Goal: Check status: Check status

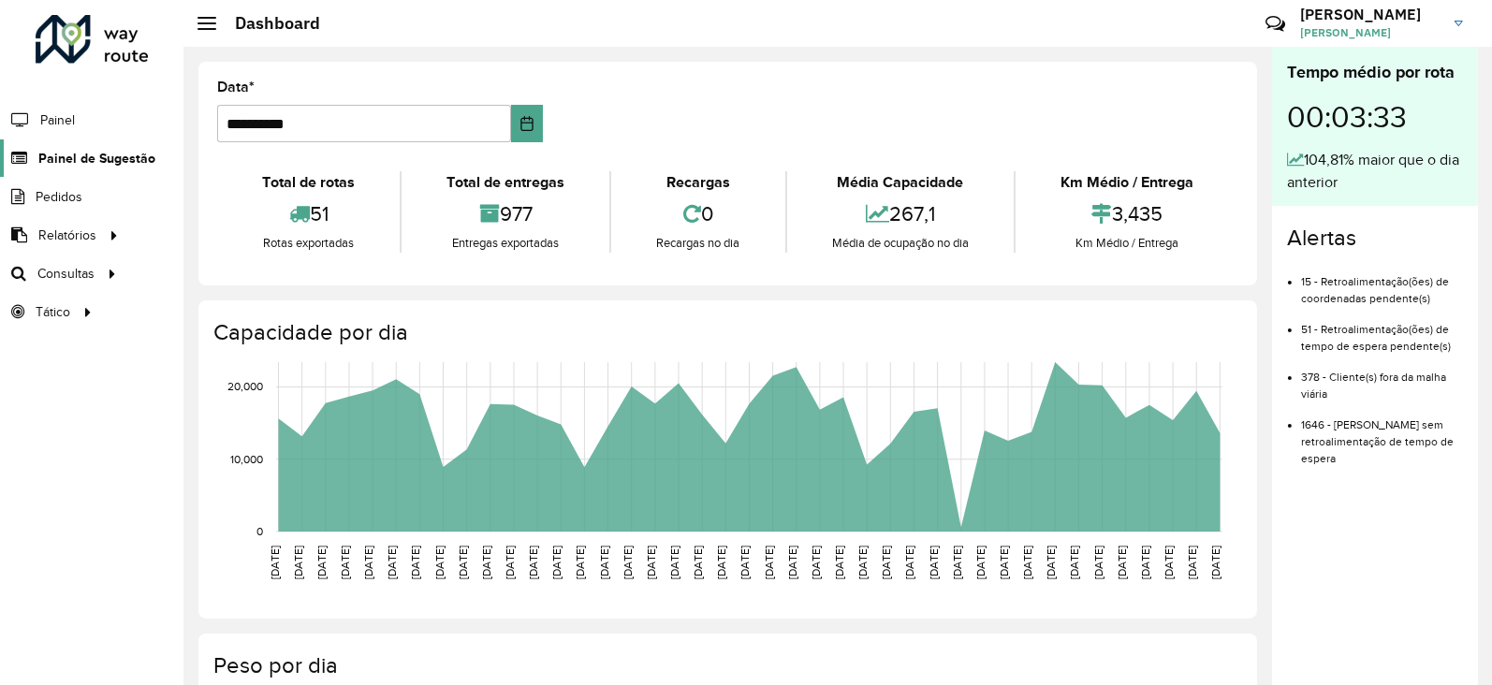
click at [96, 164] on span "Painel de Sugestão" at bounding box center [96, 159] width 117 height 20
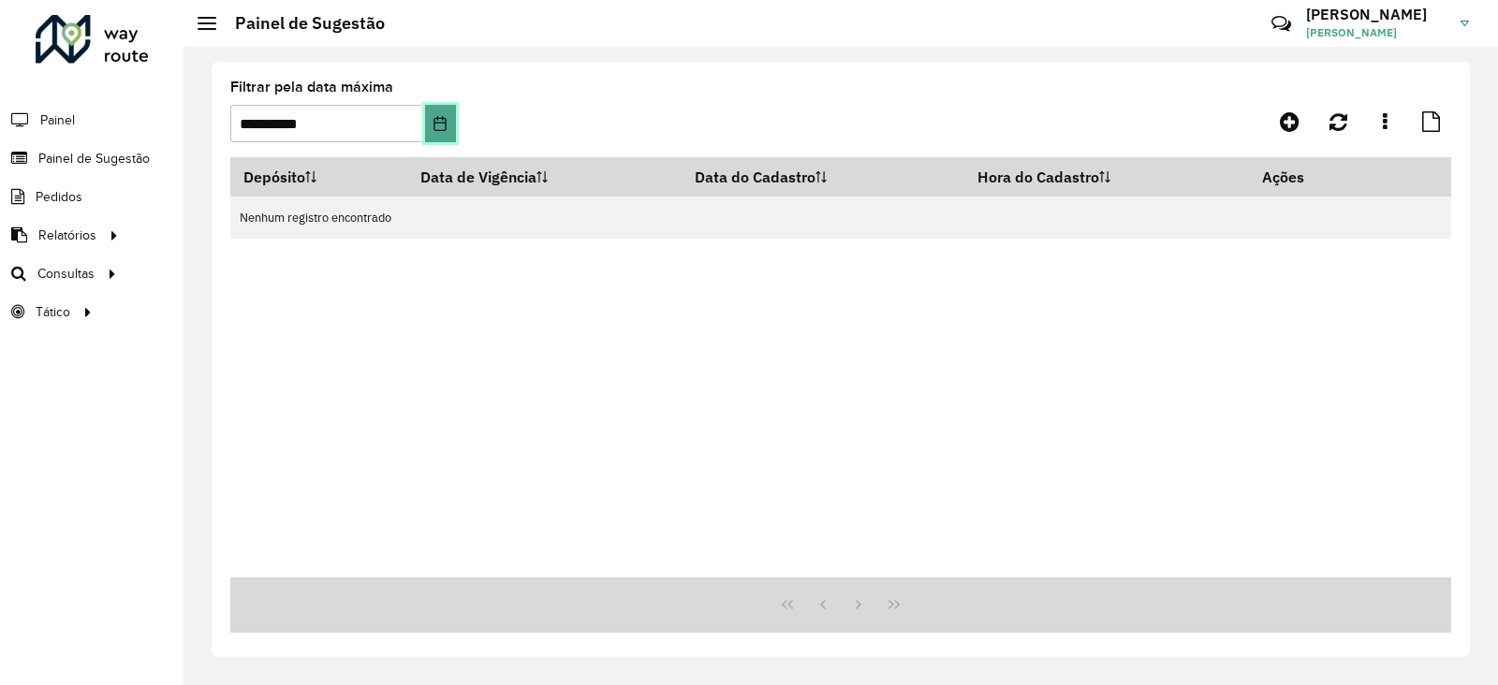
click at [441, 121] on icon "Choose Date" at bounding box center [440, 123] width 15 height 15
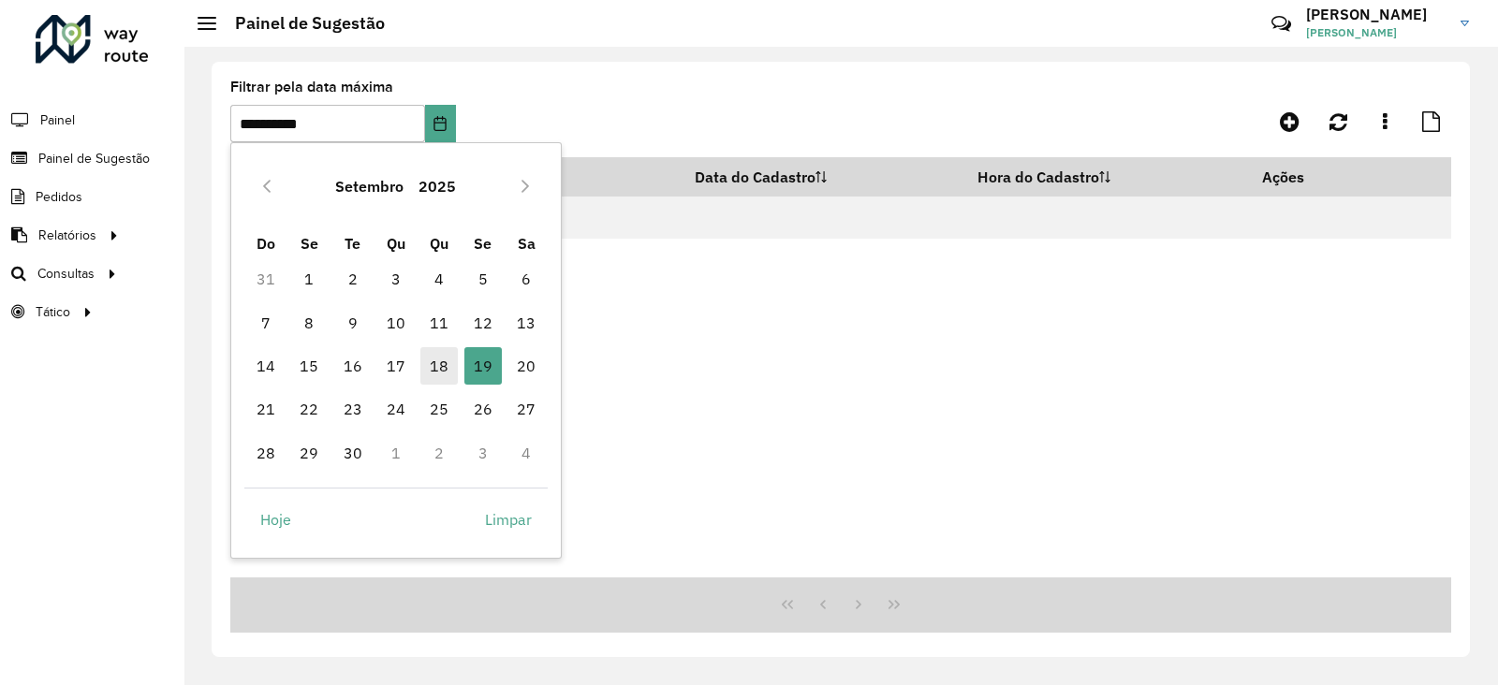
click at [435, 358] on span "18" at bounding box center [438, 365] width 37 height 37
type input "**********"
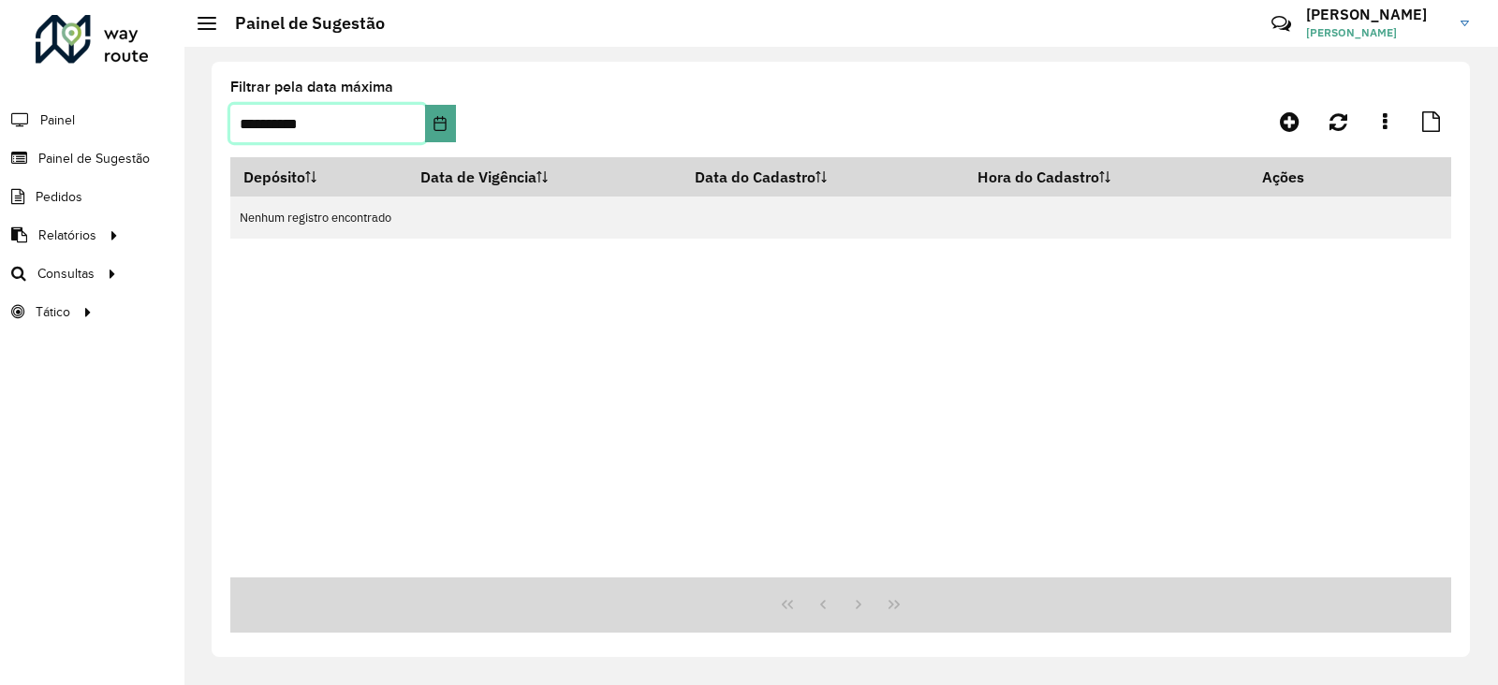
click at [435, 358] on span "18" at bounding box center [438, 365] width 37 height 37
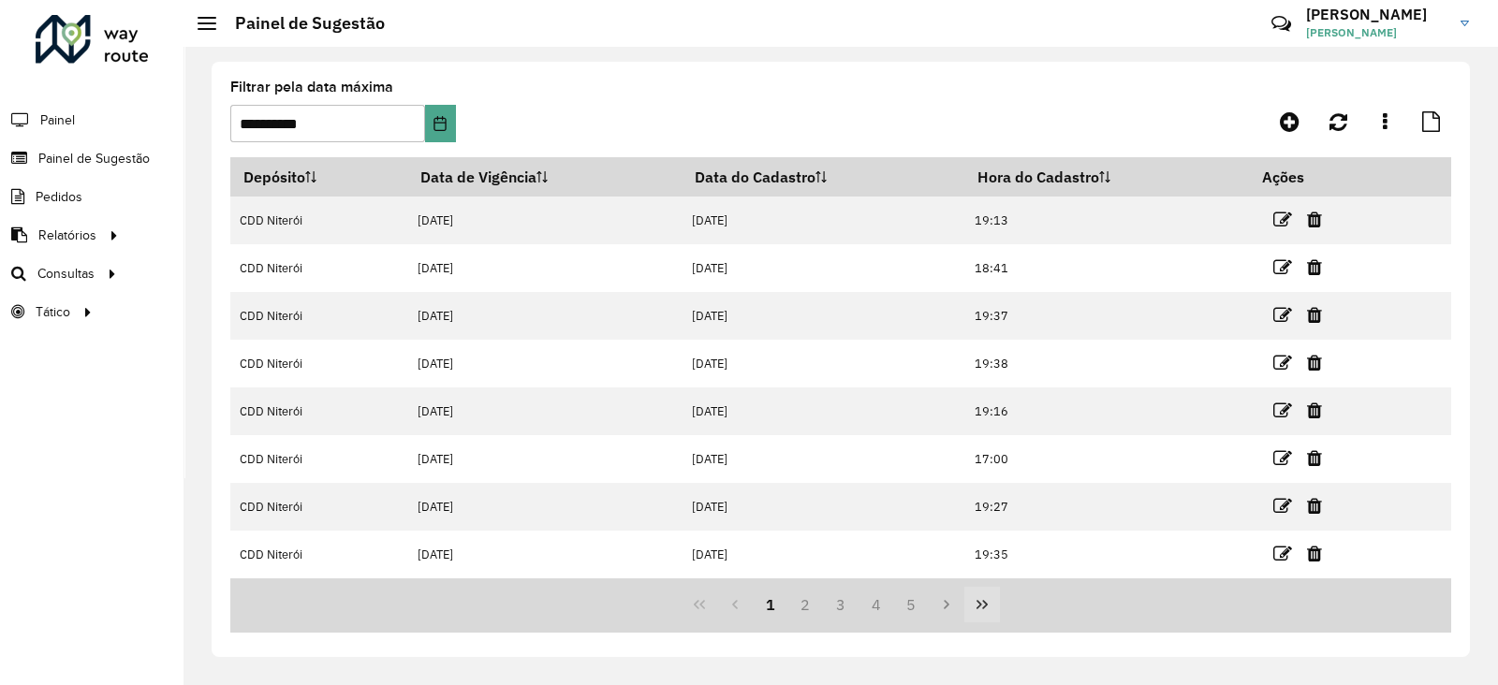
click at [988, 600] on icon "Last Page" at bounding box center [982, 604] width 15 height 15
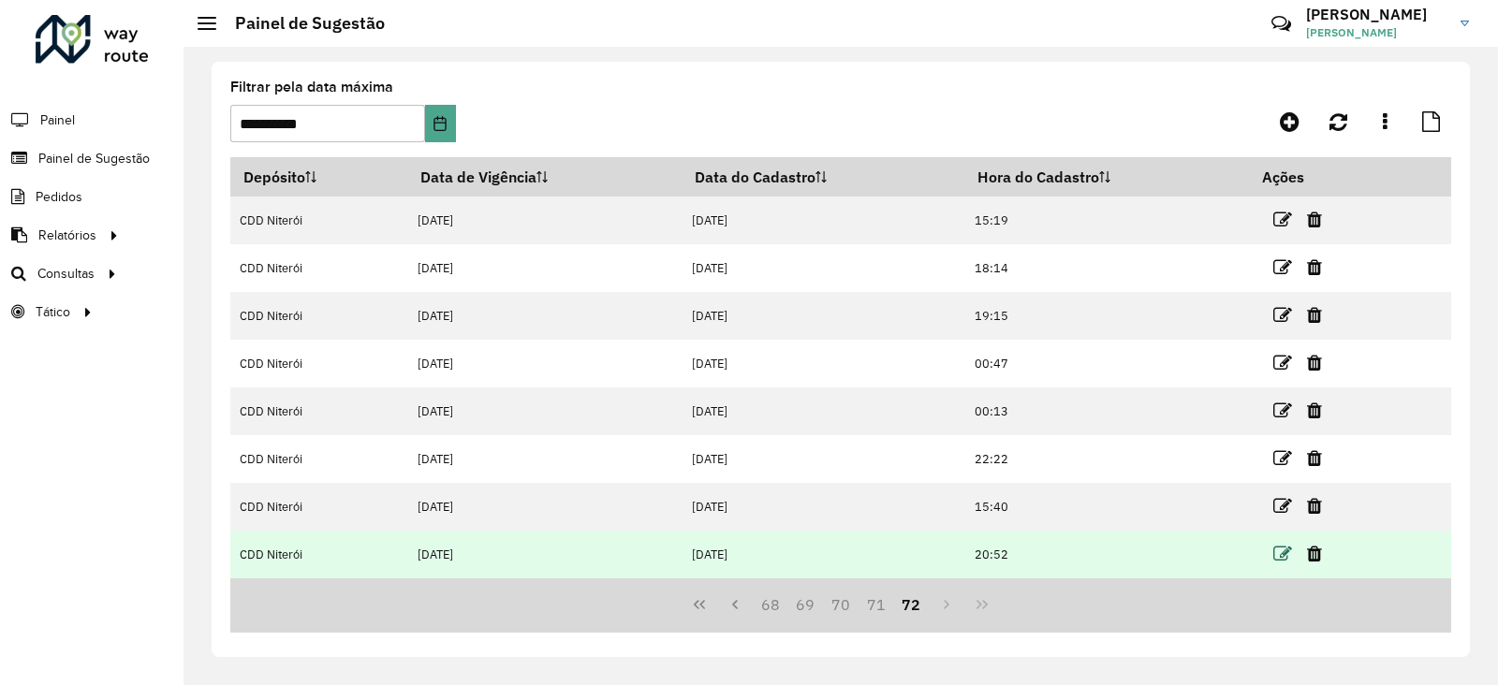
click at [1274, 555] on icon at bounding box center [1282, 554] width 19 height 19
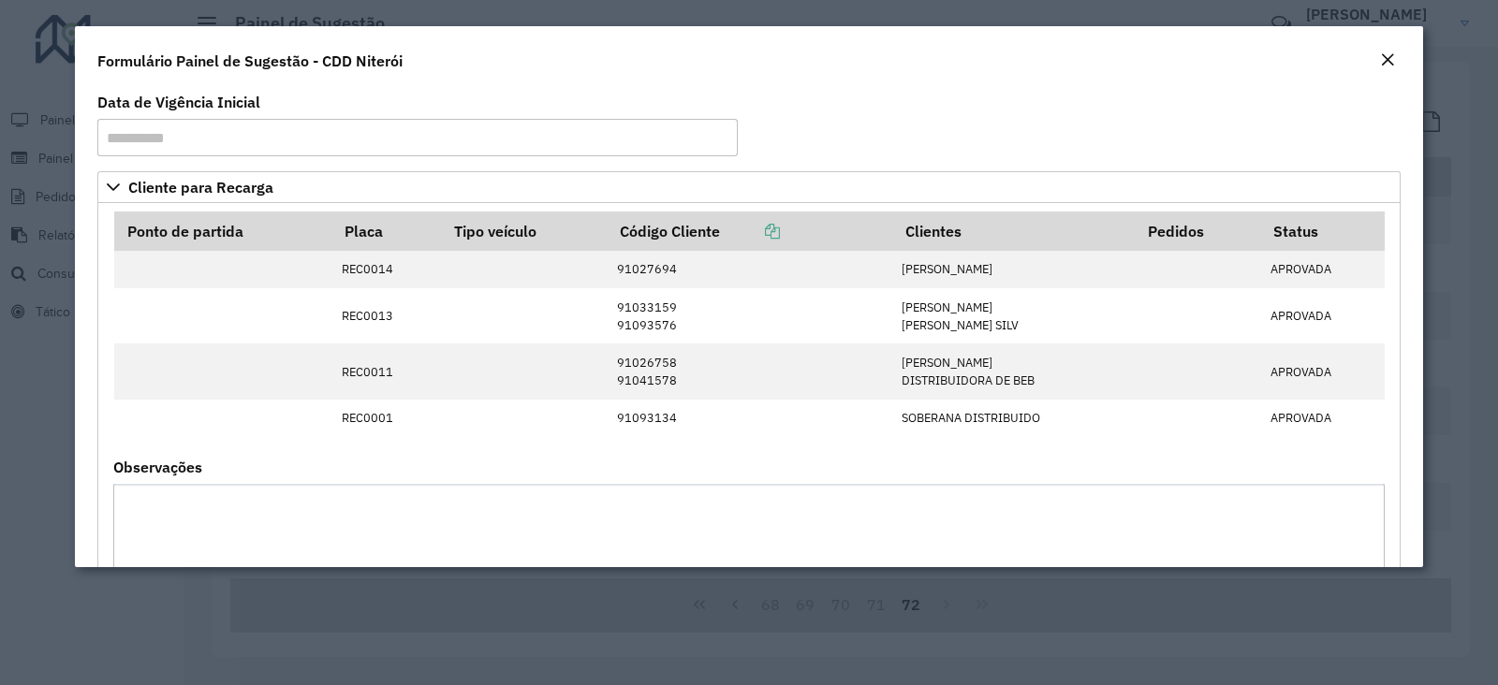
click at [1386, 59] on em "Close" at bounding box center [1387, 59] width 15 height 15
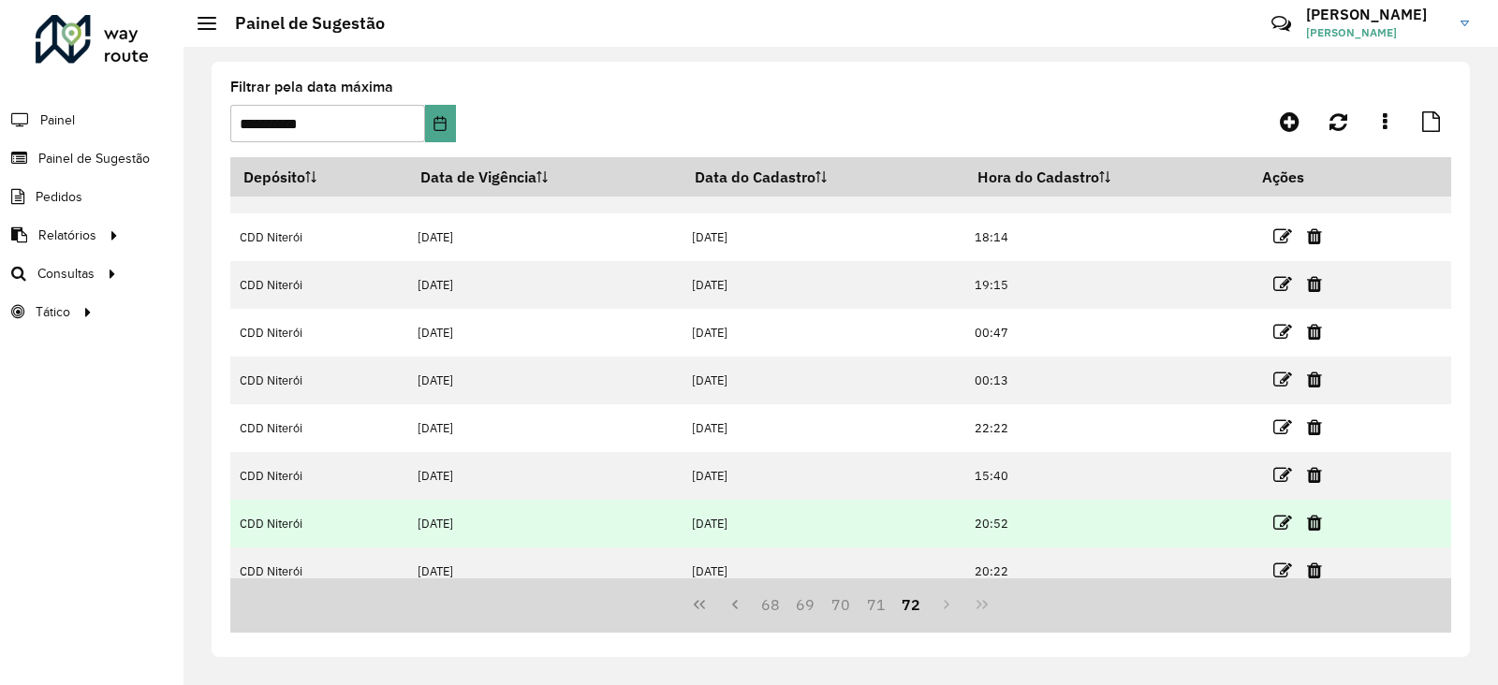
scroll to position [47, 0]
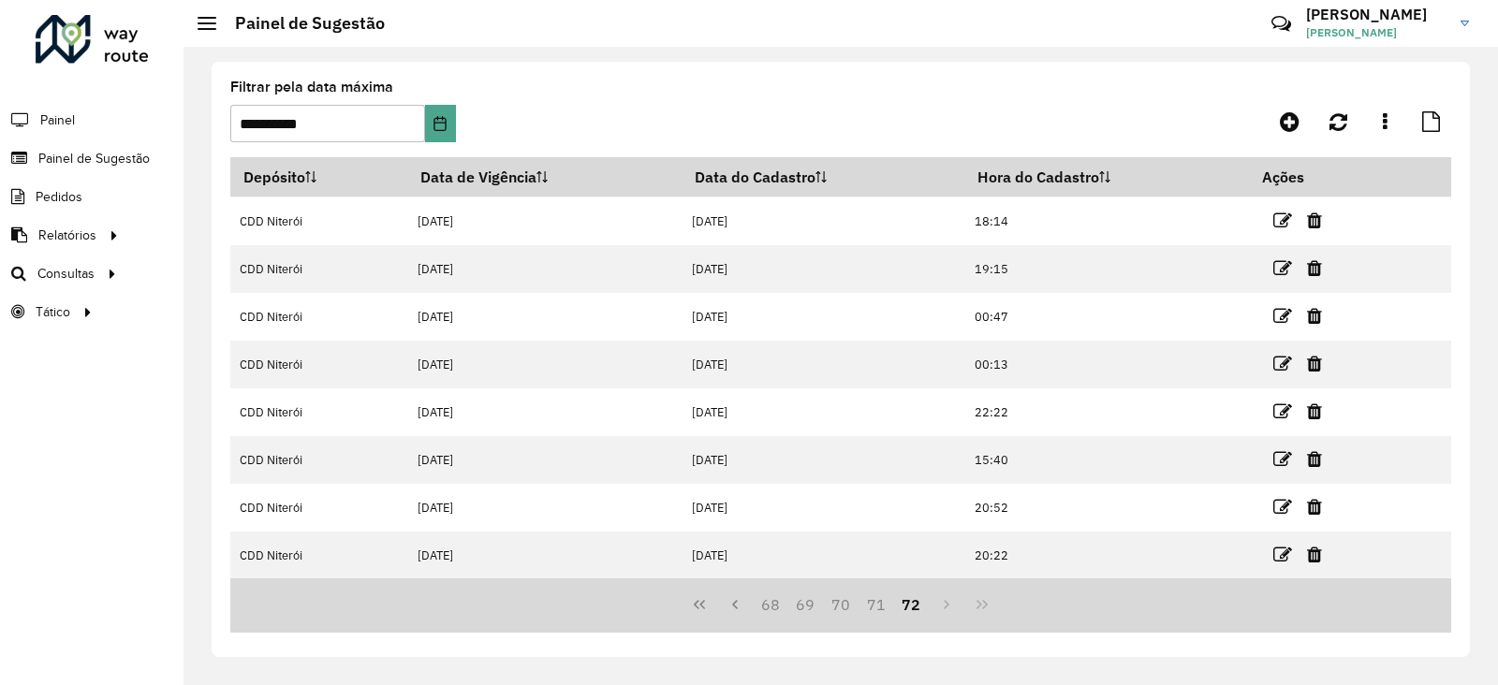
click at [951, 603] on div "68 69 70 71 72" at bounding box center [840, 605] width 1221 height 55
click at [948, 603] on div "68 69 70 71 72" at bounding box center [840, 605] width 1221 height 55
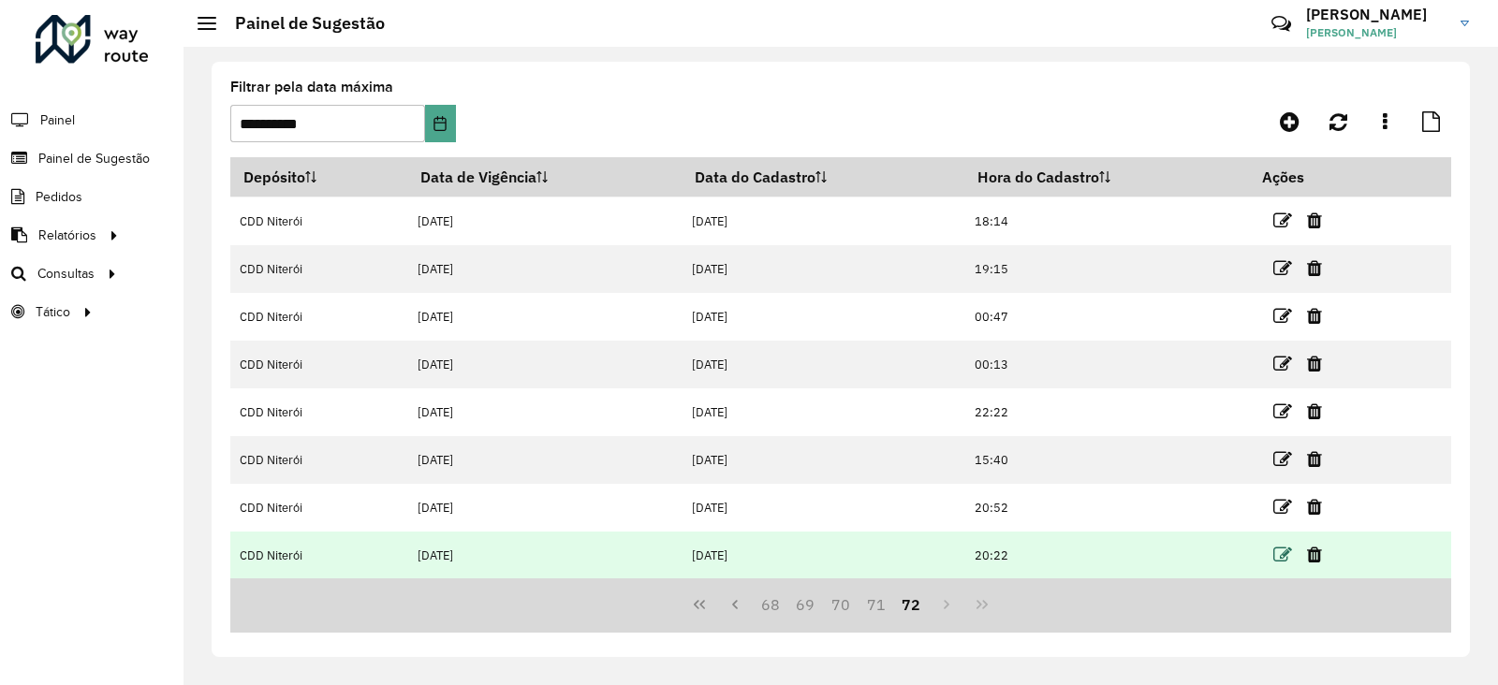
click at [1280, 550] on icon at bounding box center [1282, 555] width 19 height 19
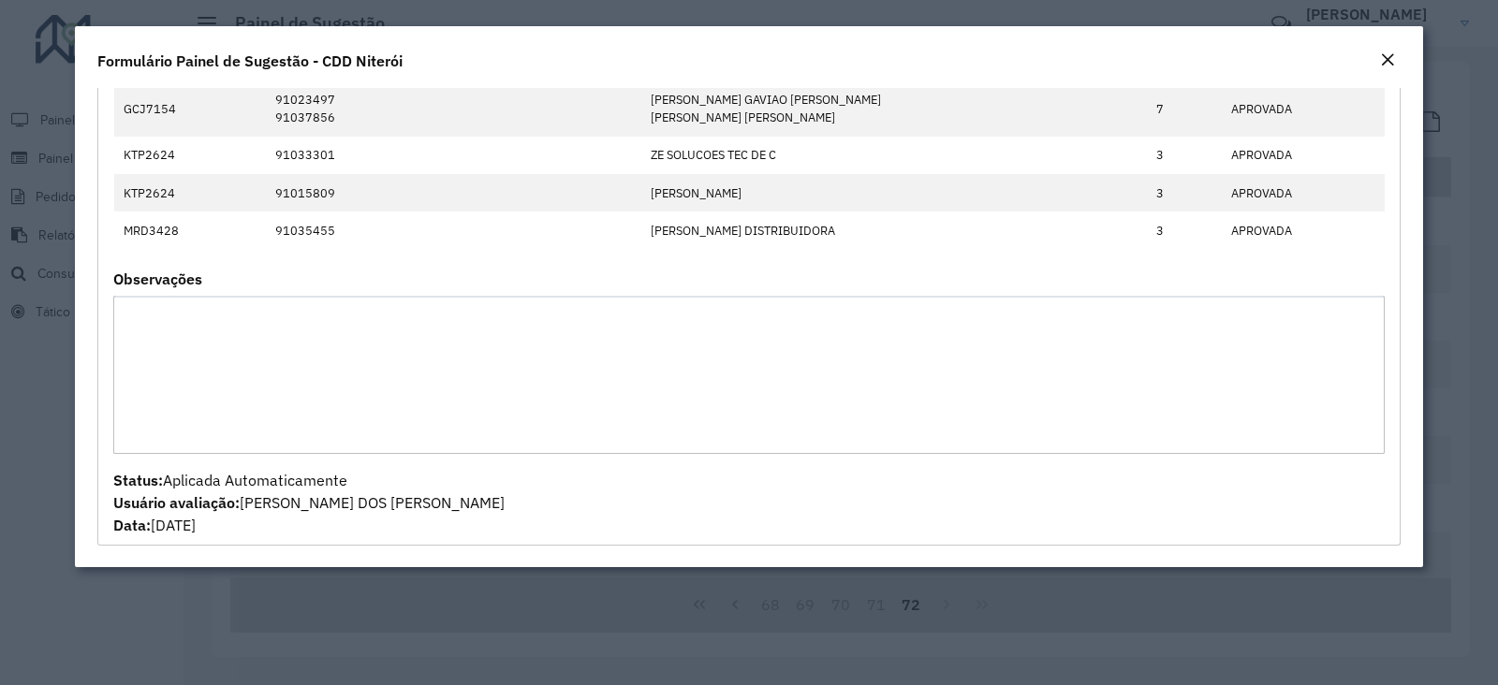
scroll to position [467, 0]
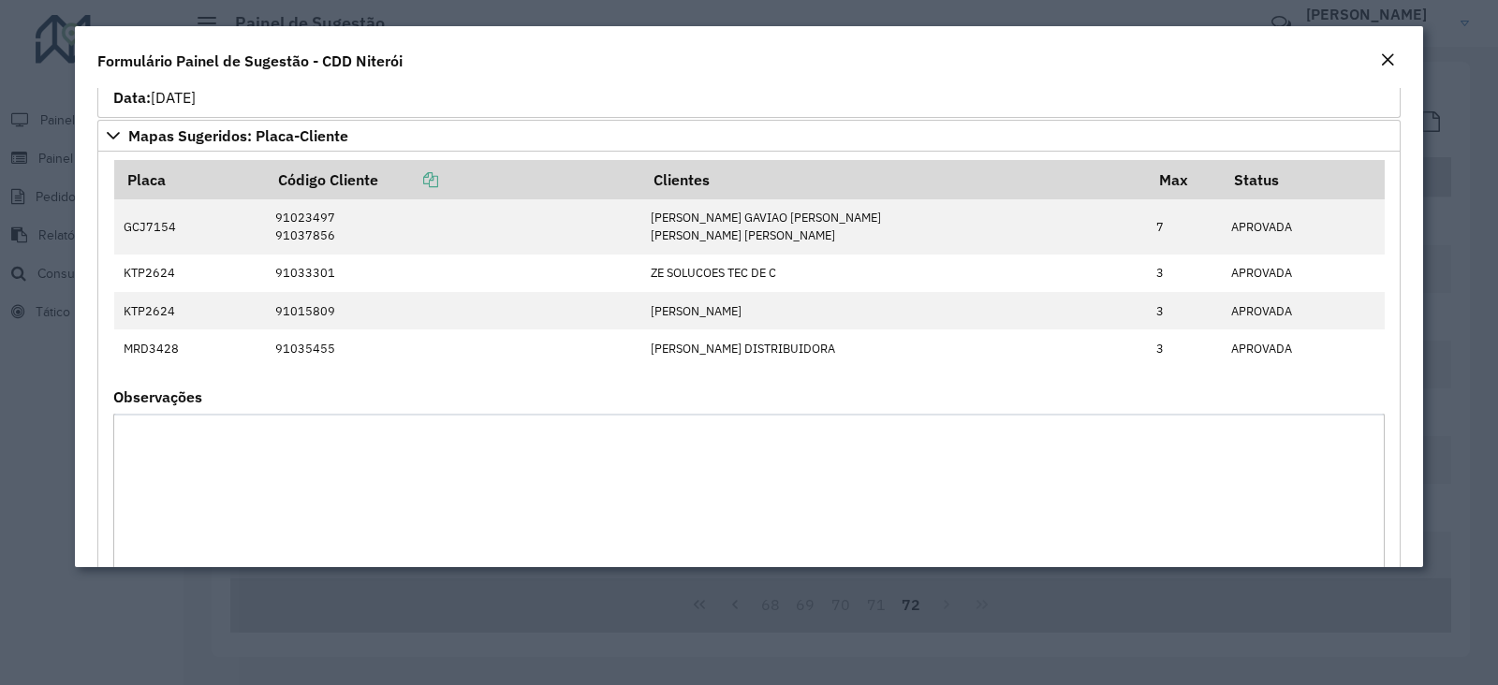
click at [1385, 66] on em "Close" at bounding box center [1387, 59] width 15 height 15
